Goal: Task Accomplishment & Management: Use online tool/utility

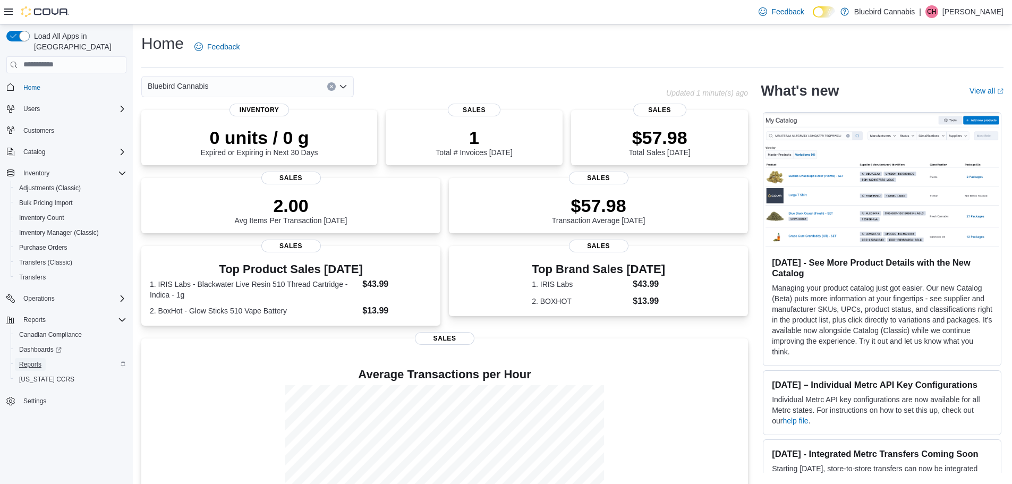
click at [24, 358] on span "Reports" at bounding box center [30, 364] width 22 height 13
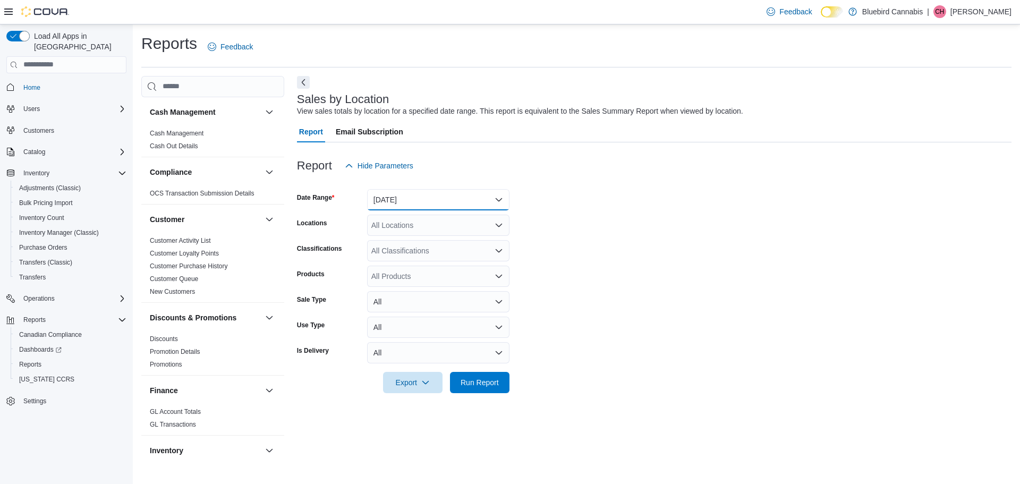
click at [494, 203] on button "[DATE]" at bounding box center [438, 199] width 142 height 21
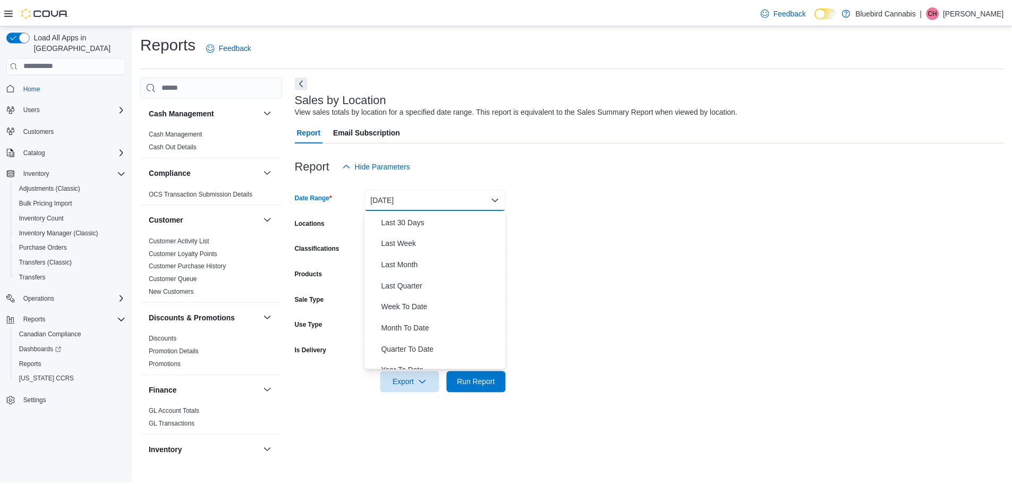
scroll to position [159, 0]
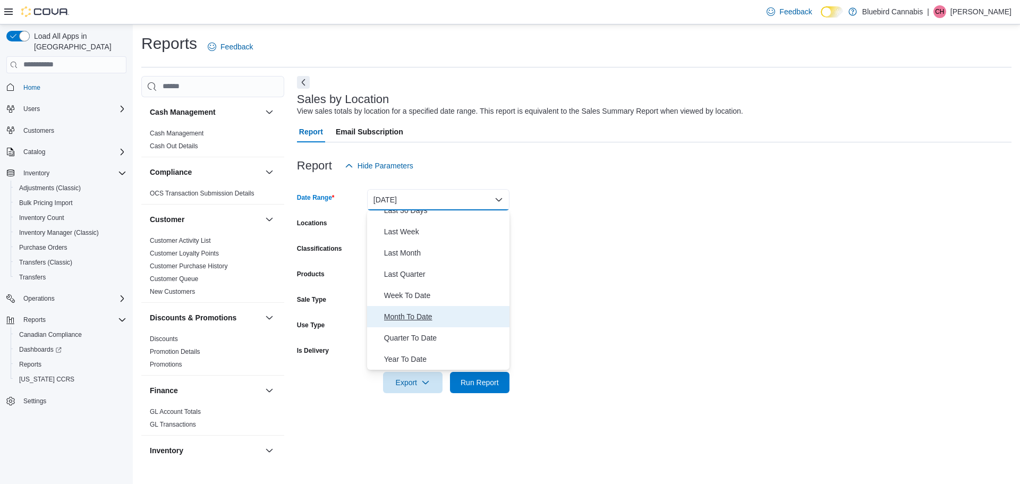
click at [401, 318] on span "Month To Date" at bounding box center [444, 316] width 121 height 13
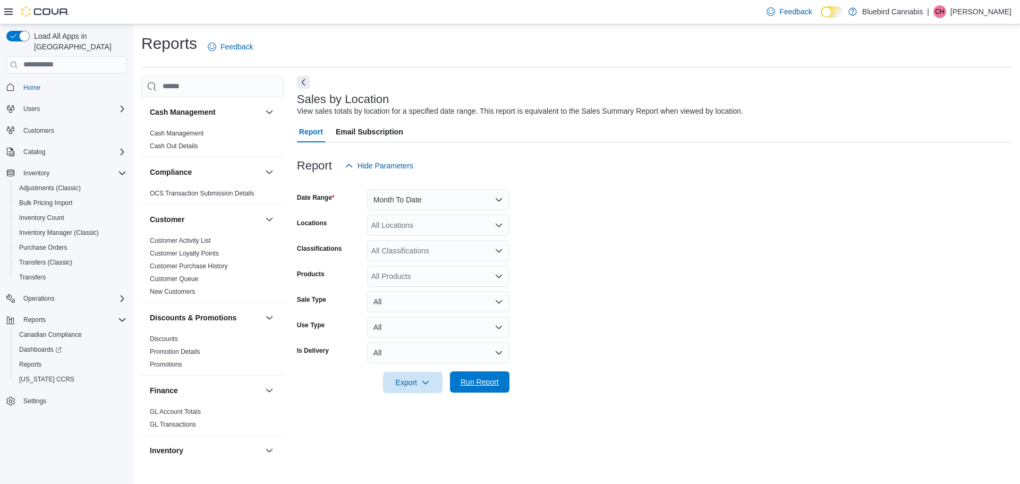
click at [477, 384] on span "Run Report" at bounding box center [480, 382] width 38 height 11
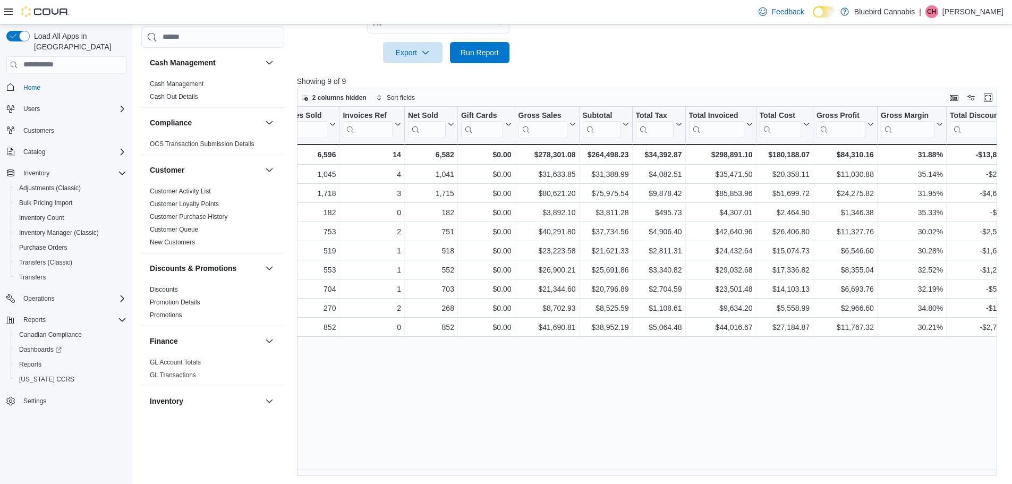
scroll to position [0, 208]
